Goal: Task Accomplishment & Management: Complete application form

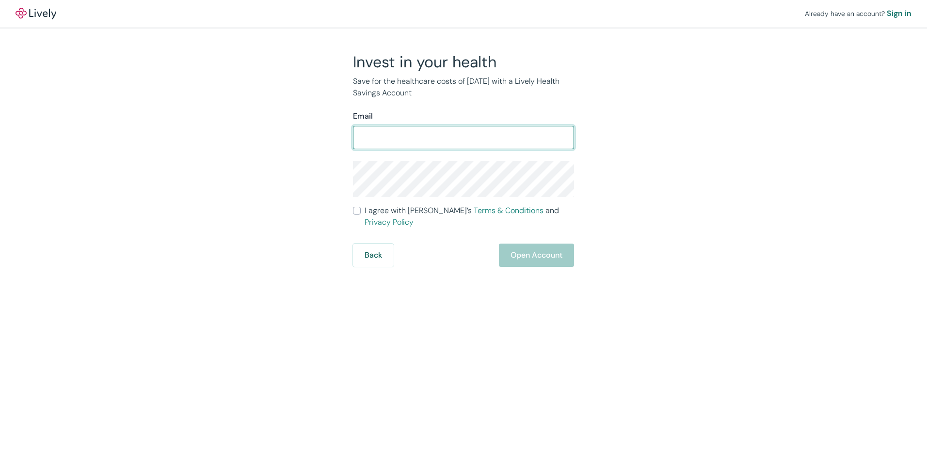
click at [377, 137] on input "Email" at bounding box center [463, 137] width 221 height 19
type input "[EMAIL_ADDRESS][DOMAIN_NAME]"
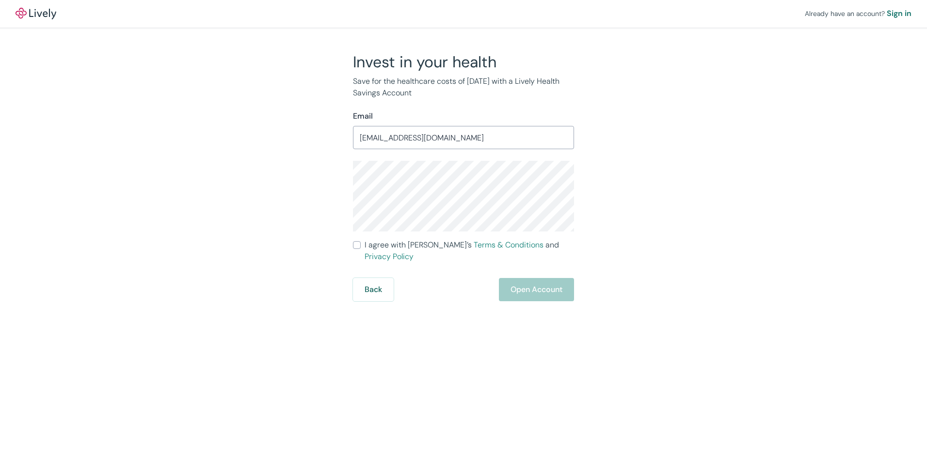
click at [361, 247] on label "I agree with Lively’s Terms & Conditions and Privacy Policy" at bounding box center [463, 250] width 221 height 23
click at [361, 247] on input "I agree with Lively’s Terms & Conditions and Privacy Policy" at bounding box center [357, 245] width 8 height 8
checkbox input "true"
click at [557, 278] on button "Open Account" at bounding box center [536, 289] width 75 height 23
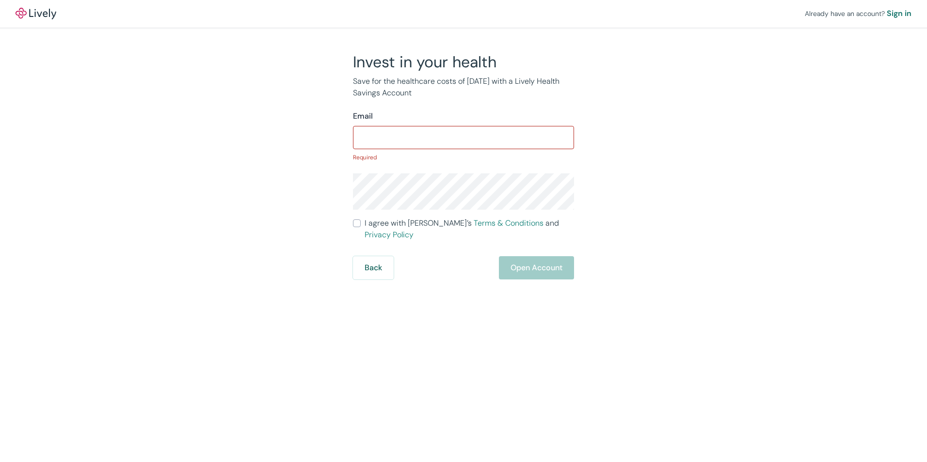
click at [487, 213] on form "Email ​ Required I agree with Lively’s Terms & Conditions and Privacy Policy Ba…" at bounding box center [463, 195] width 221 height 169
click at [474, 222] on link "Terms & Conditions" at bounding box center [509, 223] width 70 height 10
